Goal: Download file/media

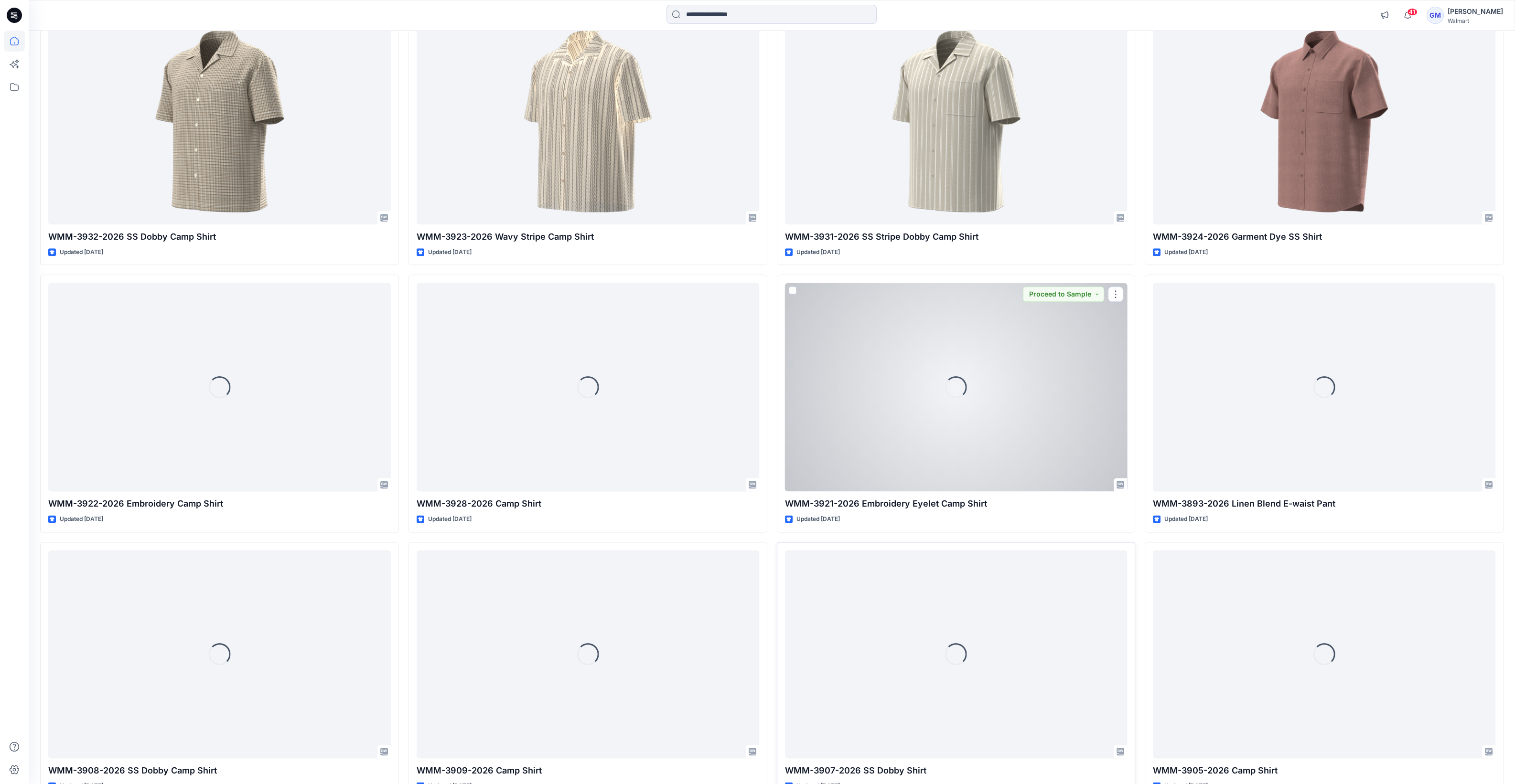
scroll to position [3304, 0]
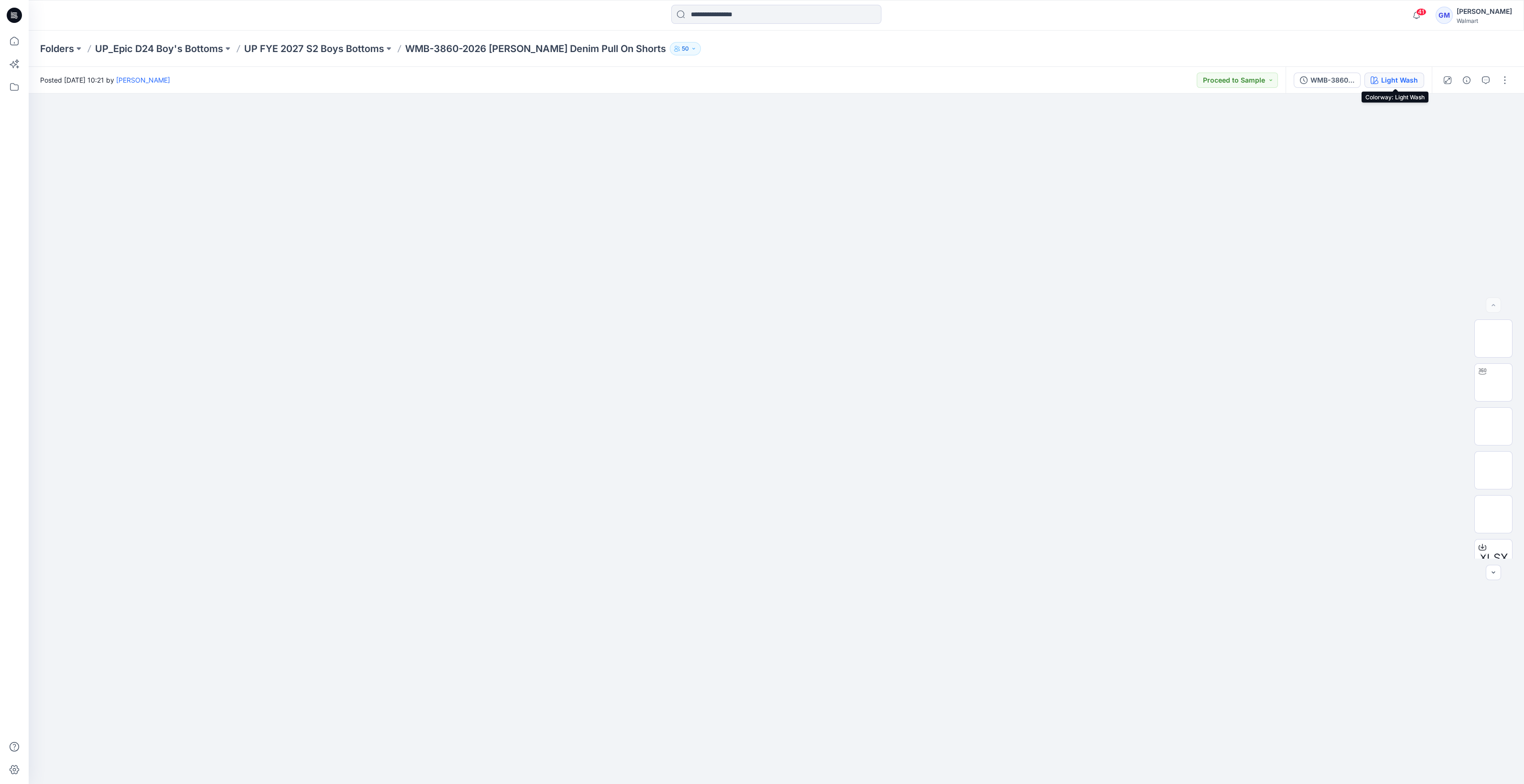
click at [1403, 87] on button "Light Wash" at bounding box center [1394, 80] width 60 height 15
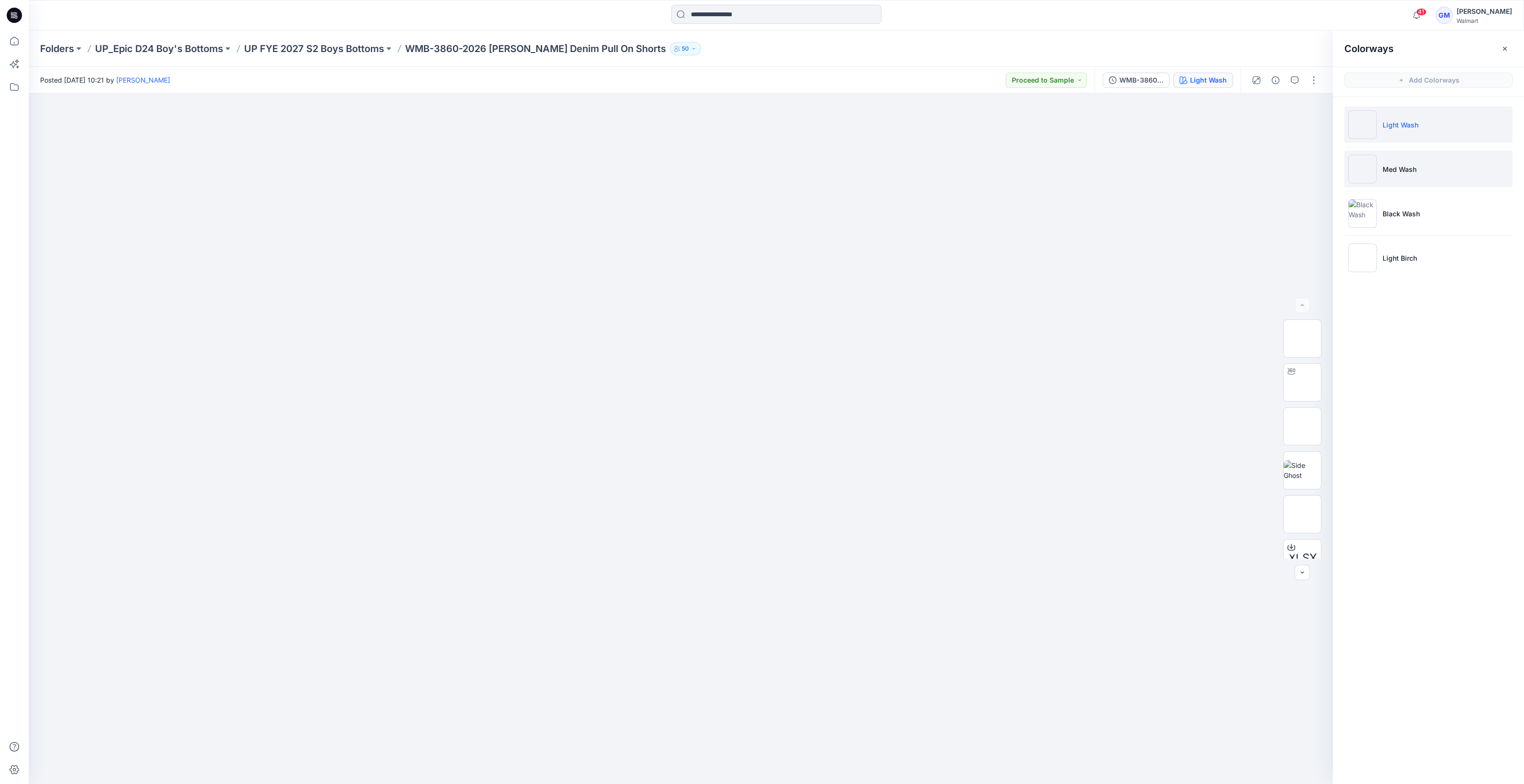
click at [1371, 171] on img at bounding box center [1363, 169] width 29 height 29
click at [1361, 177] on img at bounding box center [1363, 169] width 29 height 29
click at [1302, 447] on div "XLSX BW" at bounding box center [1302, 439] width 38 height 239
click at [1302, 426] on img at bounding box center [1302, 426] width 0 height 0
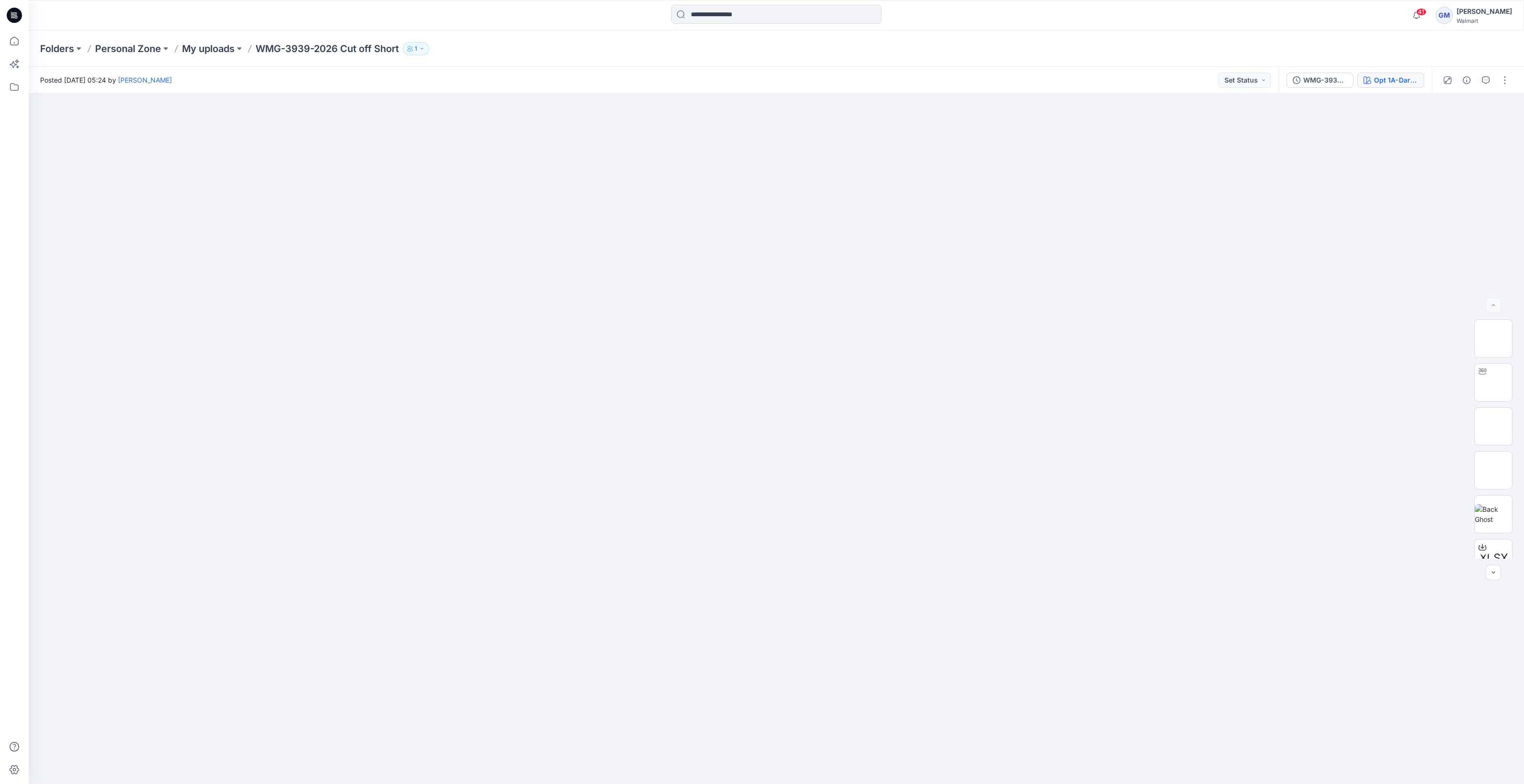
click at [1390, 81] on div "Opt 1A-Dark Indigo Wash" at bounding box center [1396, 80] width 44 height 11
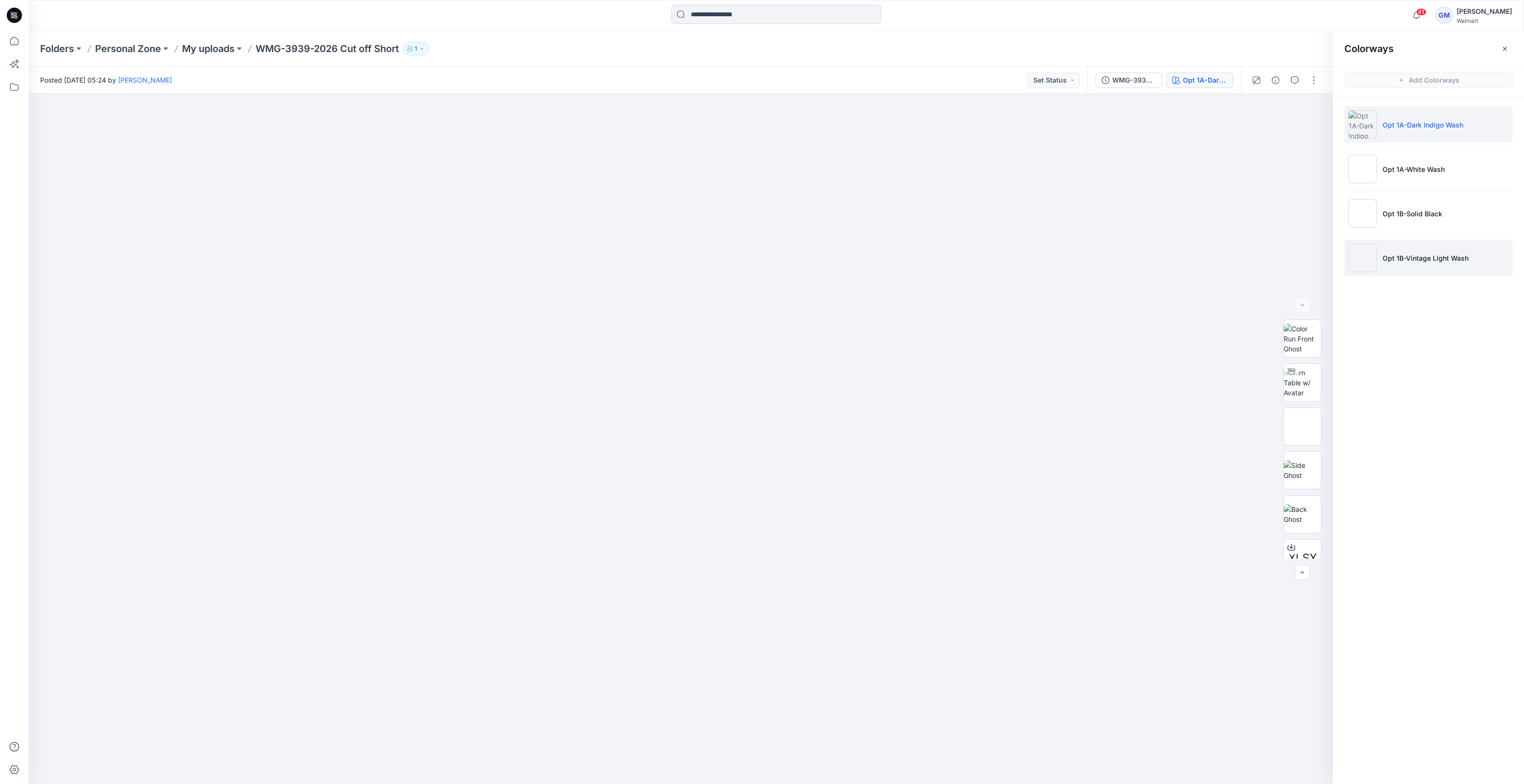
click at [1358, 262] on img at bounding box center [1363, 258] width 29 height 29
click at [1361, 126] on img at bounding box center [1363, 125] width 29 height 29
click at [1304, 492] on span "BW" at bounding box center [1302, 495] width 18 height 17
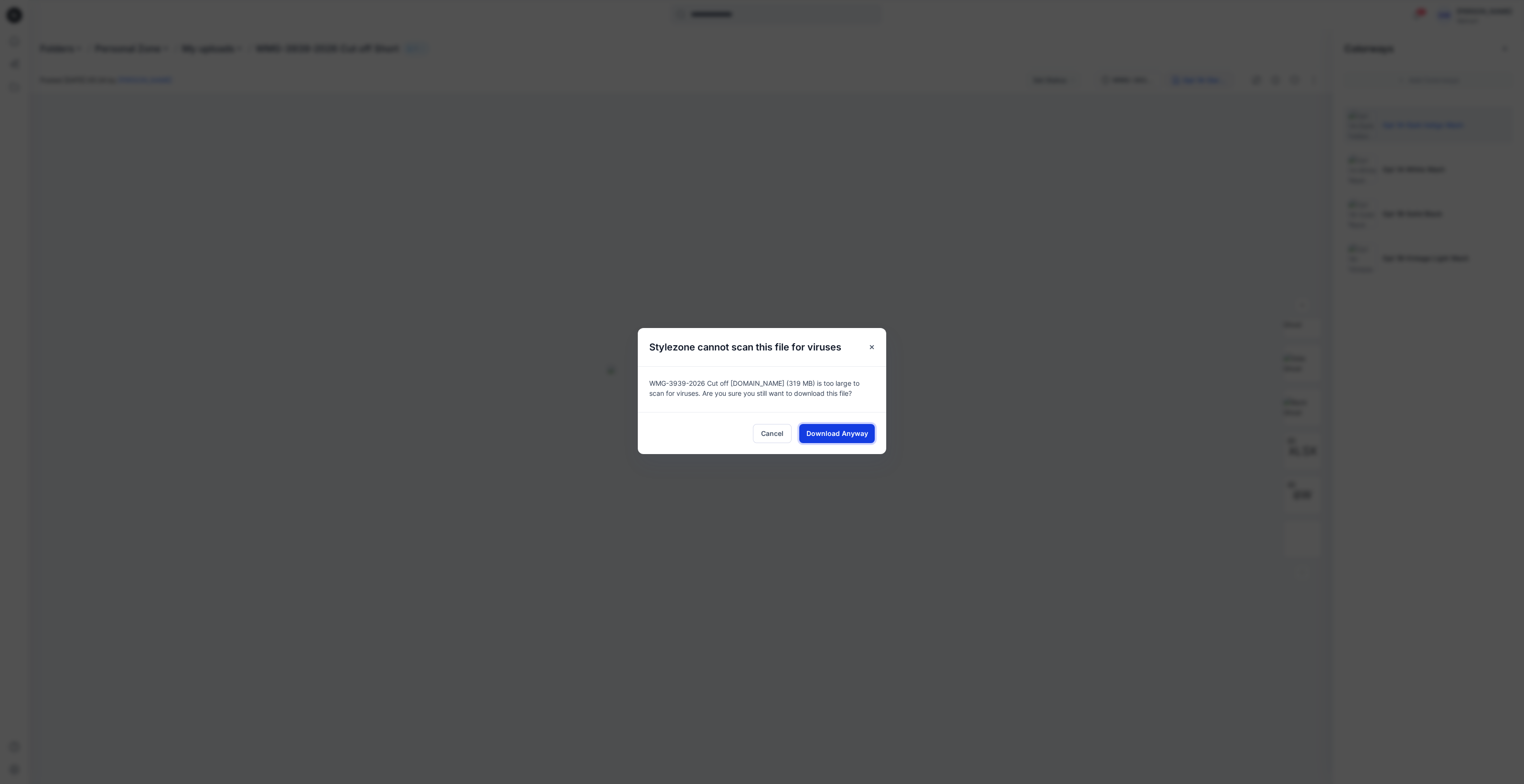
click at [830, 426] on button "Download Anyway" at bounding box center [837, 433] width 76 height 19
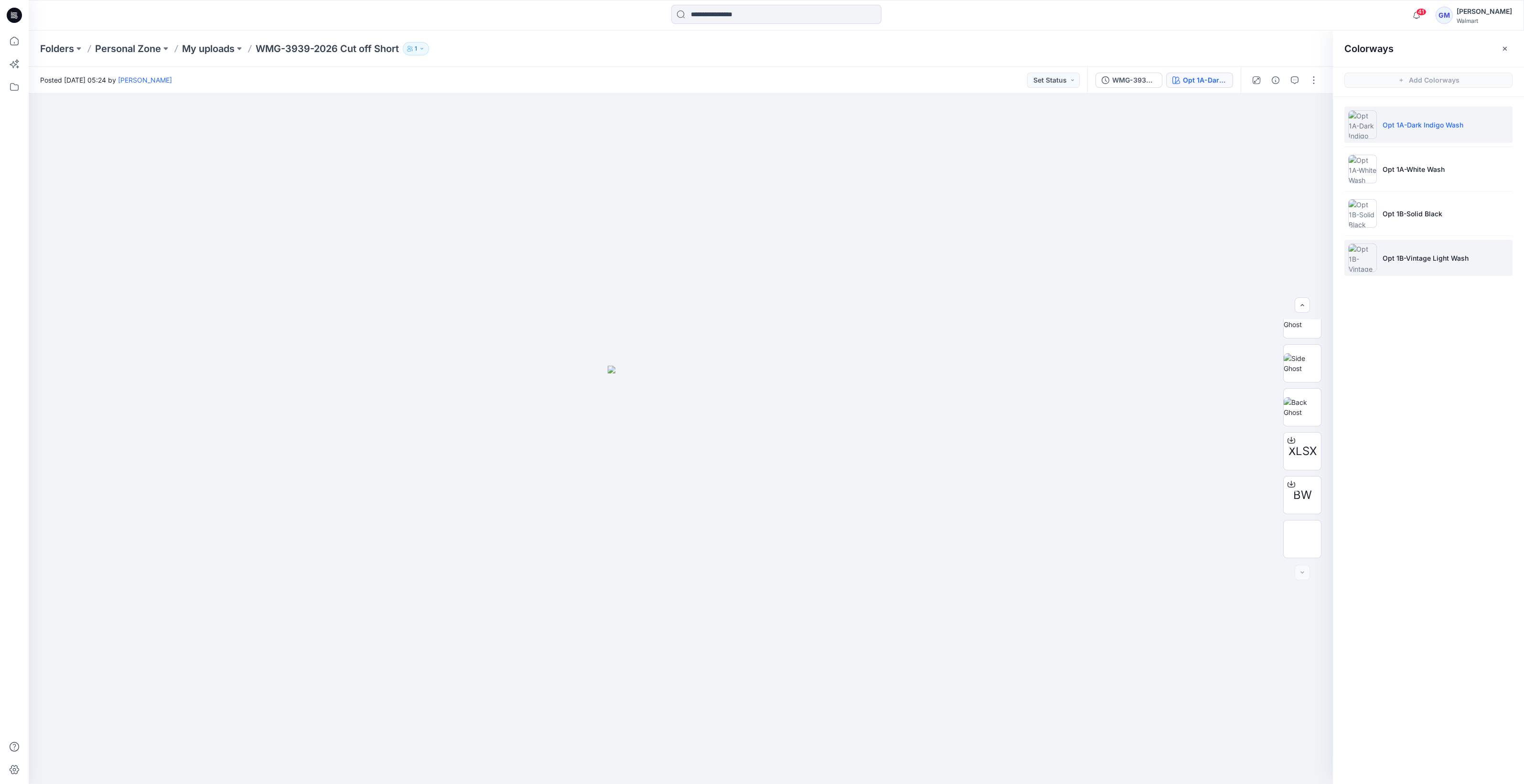
click at [1356, 262] on img at bounding box center [1363, 258] width 29 height 29
